Goal: Task Accomplishment & Management: Use online tool/utility

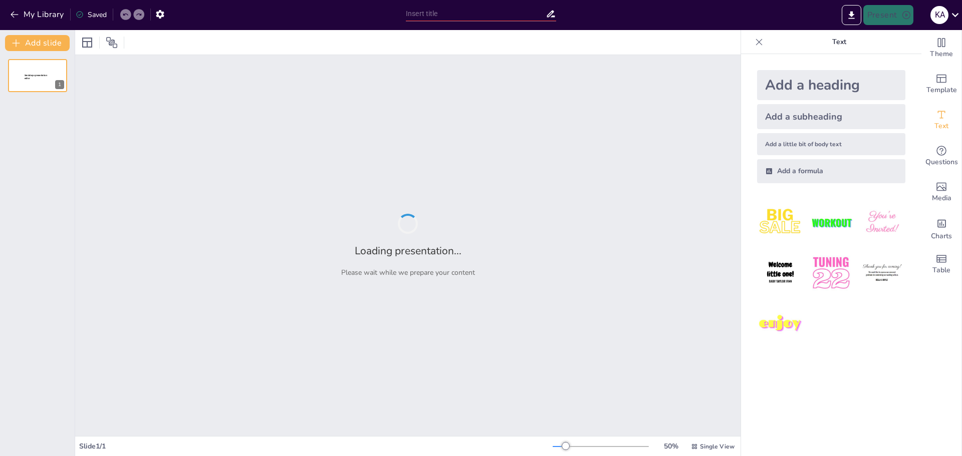
type input "Introducción a Roblox: Un Mundo de Creatividad"
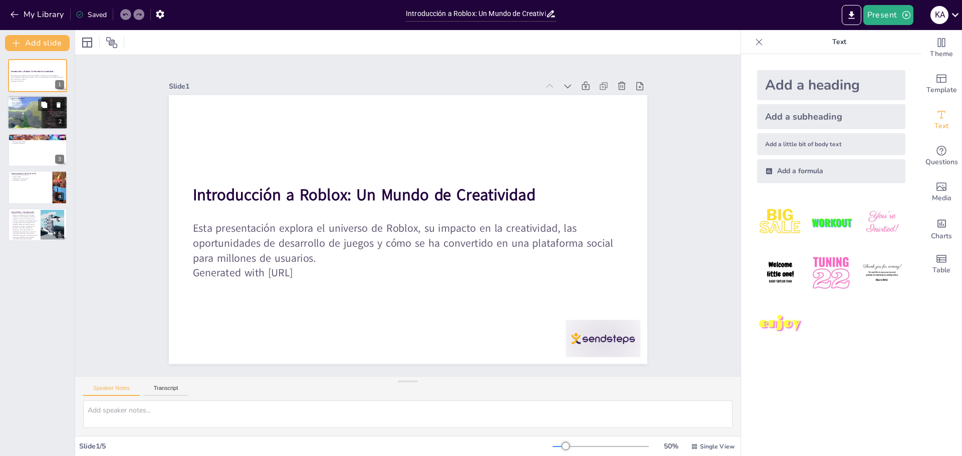
drag, startPoint x: 50, startPoint y: 109, endPoint x: 44, endPoint y: 112, distance: 6.5
click at [44, 112] on div "¿Qué es Roblox? Roblox como plataforma Herramientas accesibles Comunidad activa…" at bounding box center [38, 113] width 60 height 34
type textarea "Roblox es fundamentalmente una plataforma que permite a los usuarios no solo ju…"
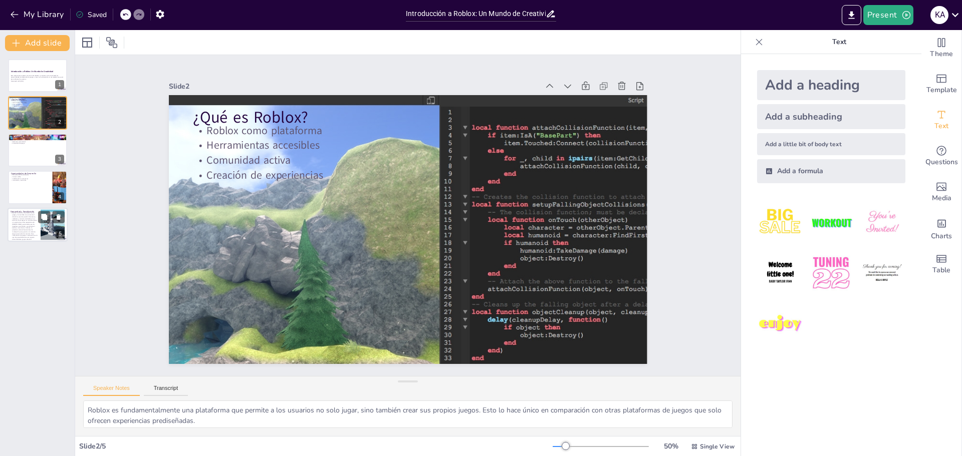
click at [13, 223] on p "Roblox no solo es una plataforma de juegos, sino también una comunidad donde lo…" at bounding box center [24, 226] width 27 height 28
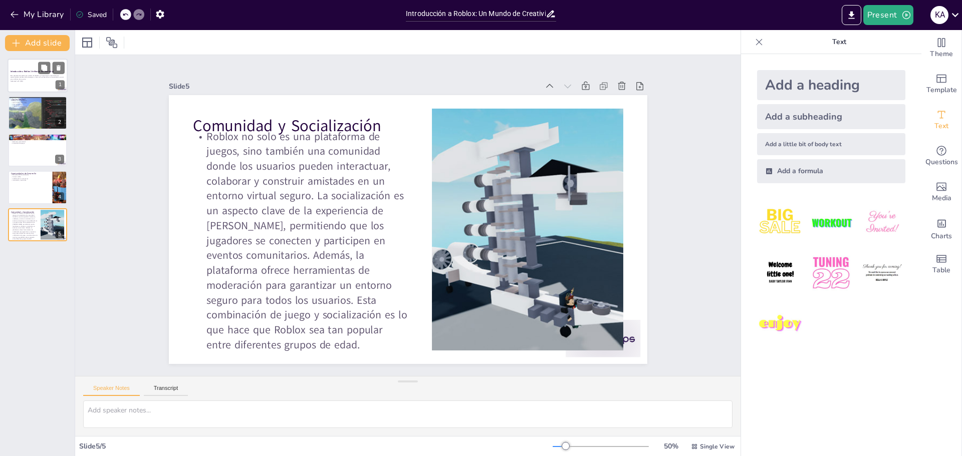
click at [14, 75] on p "Esta presentación explora el universo de Roblox, su impacto en la creatividad, …" at bounding box center [38, 78] width 54 height 6
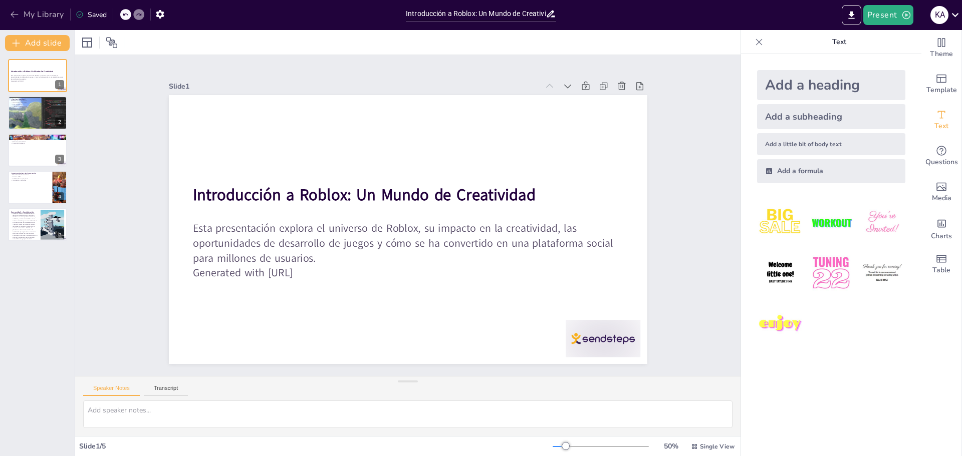
click at [11, 13] on icon "button" at bounding box center [15, 15] width 10 height 10
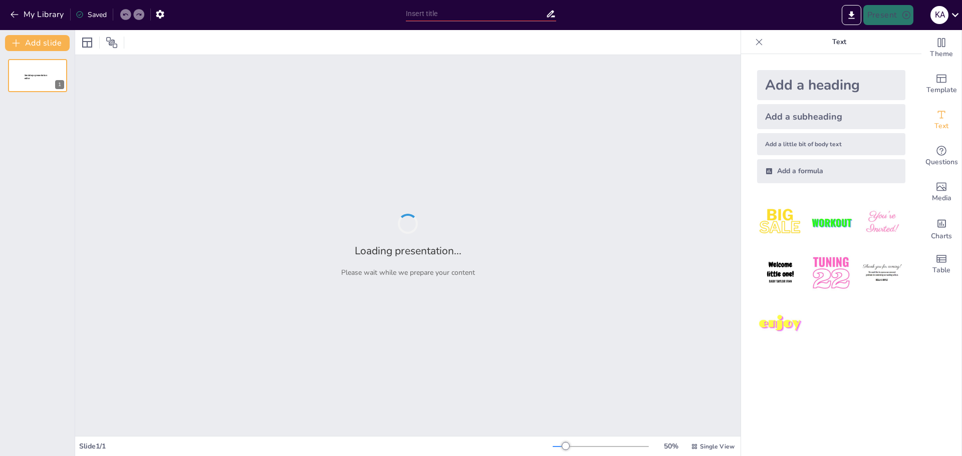
type input "Historia y Domesticación de los Gatos"
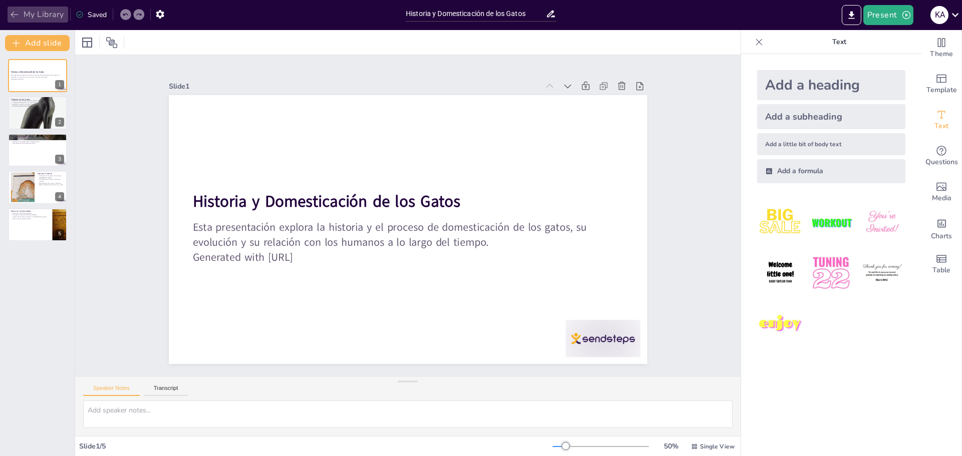
click at [22, 10] on button "My Library" at bounding box center [38, 15] width 61 height 16
